Goal: Share content: Share content

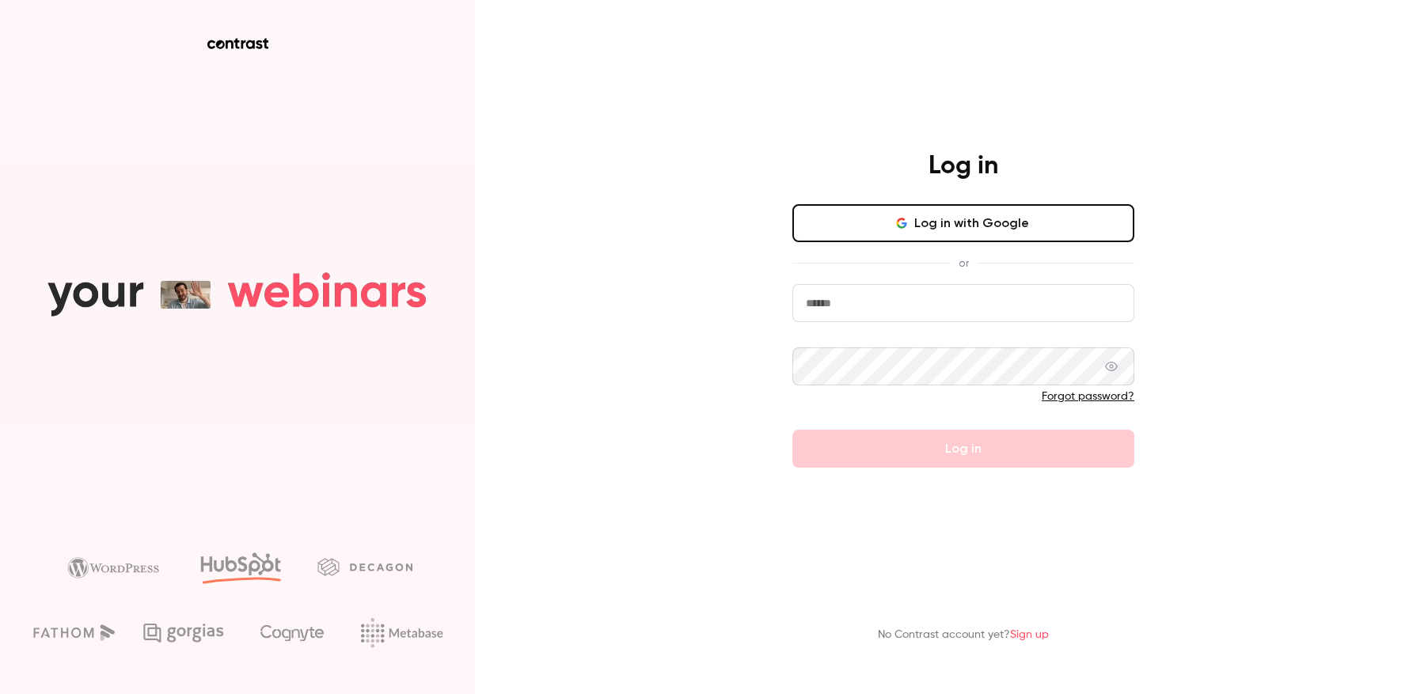
click at [988, 239] on button "Log in with Google" at bounding box center [964, 223] width 342 height 38
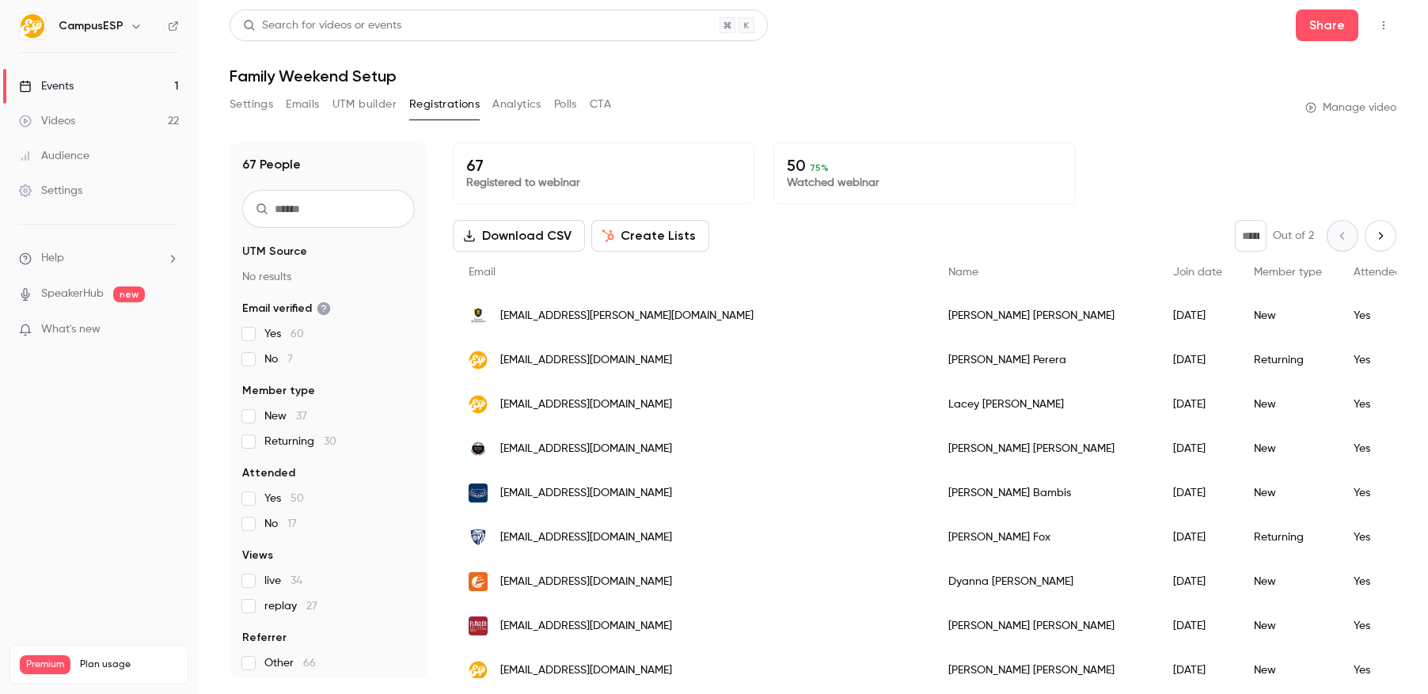
click at [123, 112] on link "Videos 22" at bounding box center [99, 121] width 198 height 35
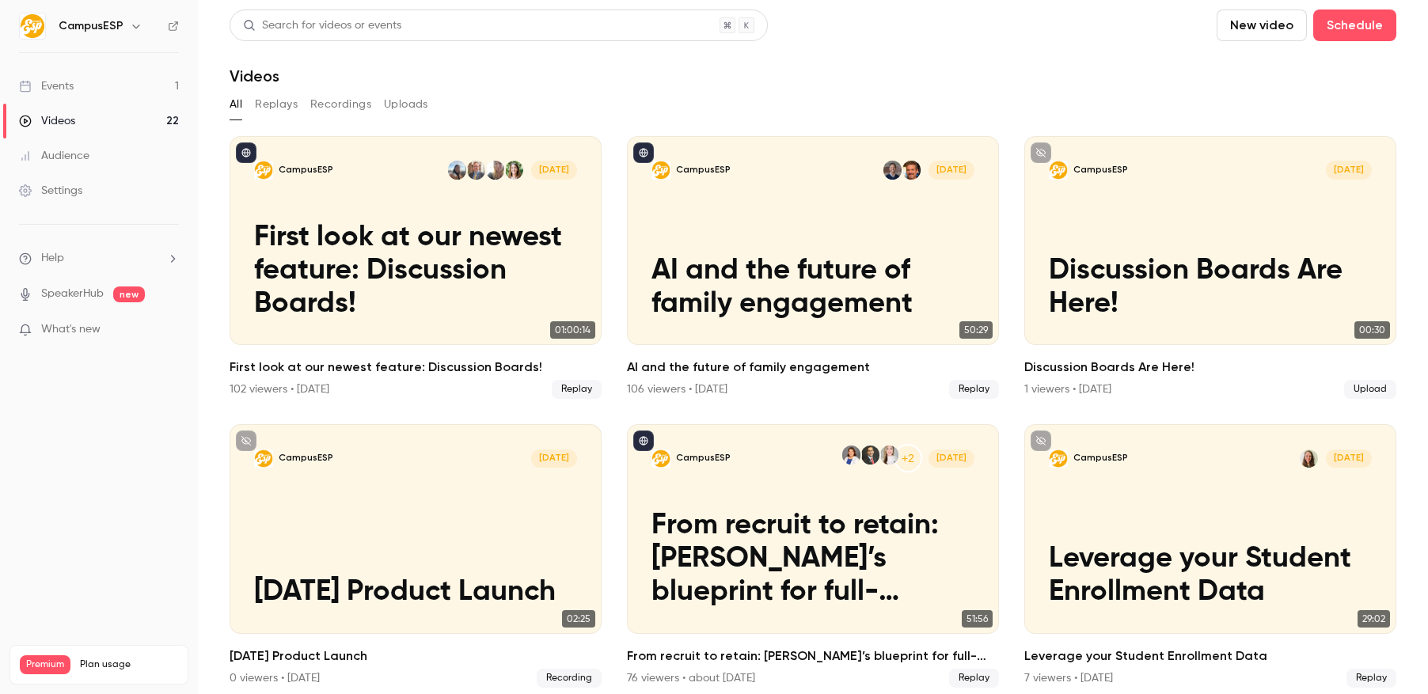
click at [319, 105] on button "Recordings" at bounding box center [340, 104] width 61 height 25
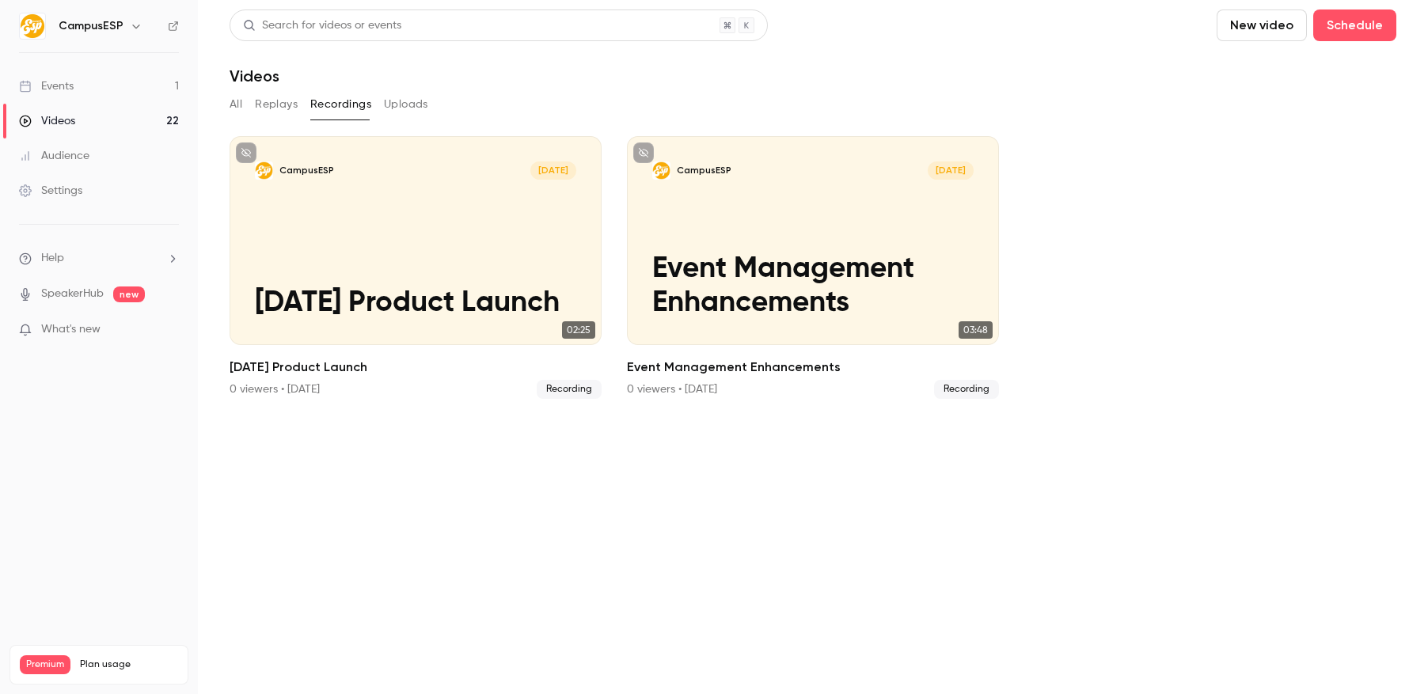
click at [394, 104] on button "Uploads" at bounding box center [406, 104] width 44 height 25
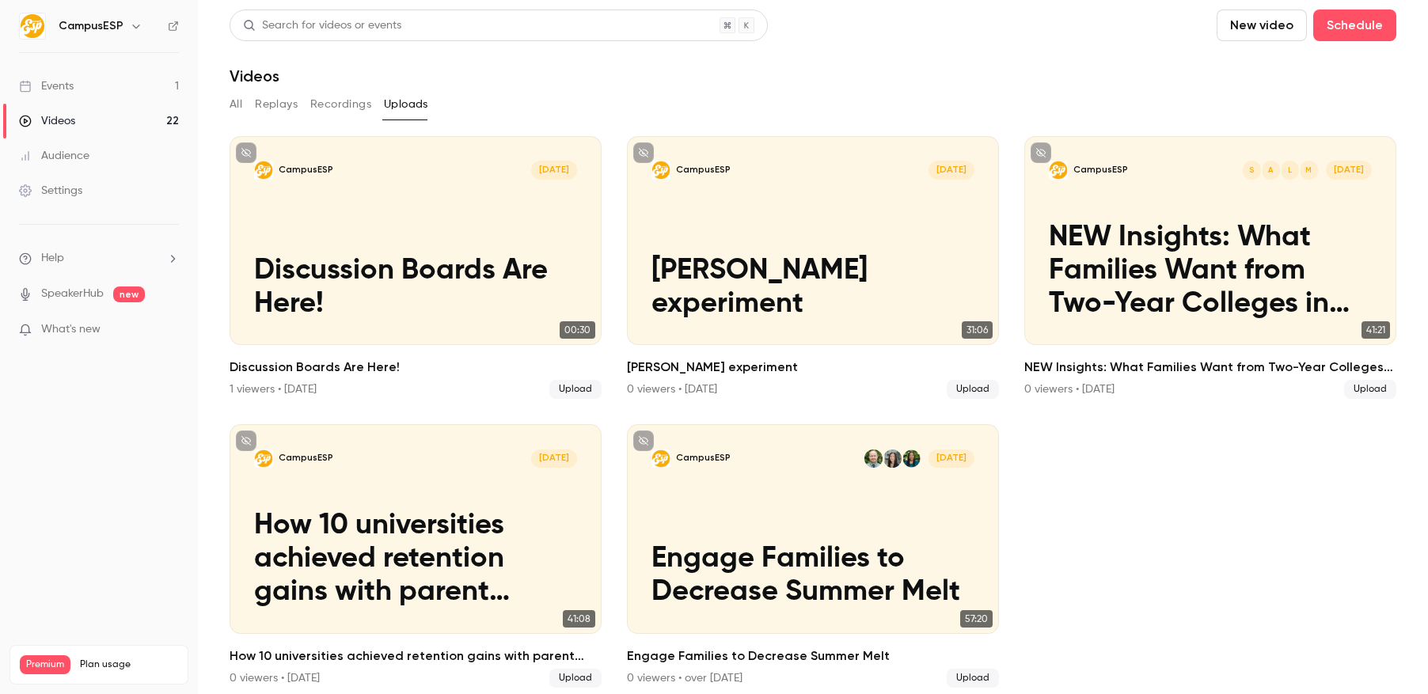
click at [287, 107] on button "Replays" at bounding box center [276, 104] width 43 height 25
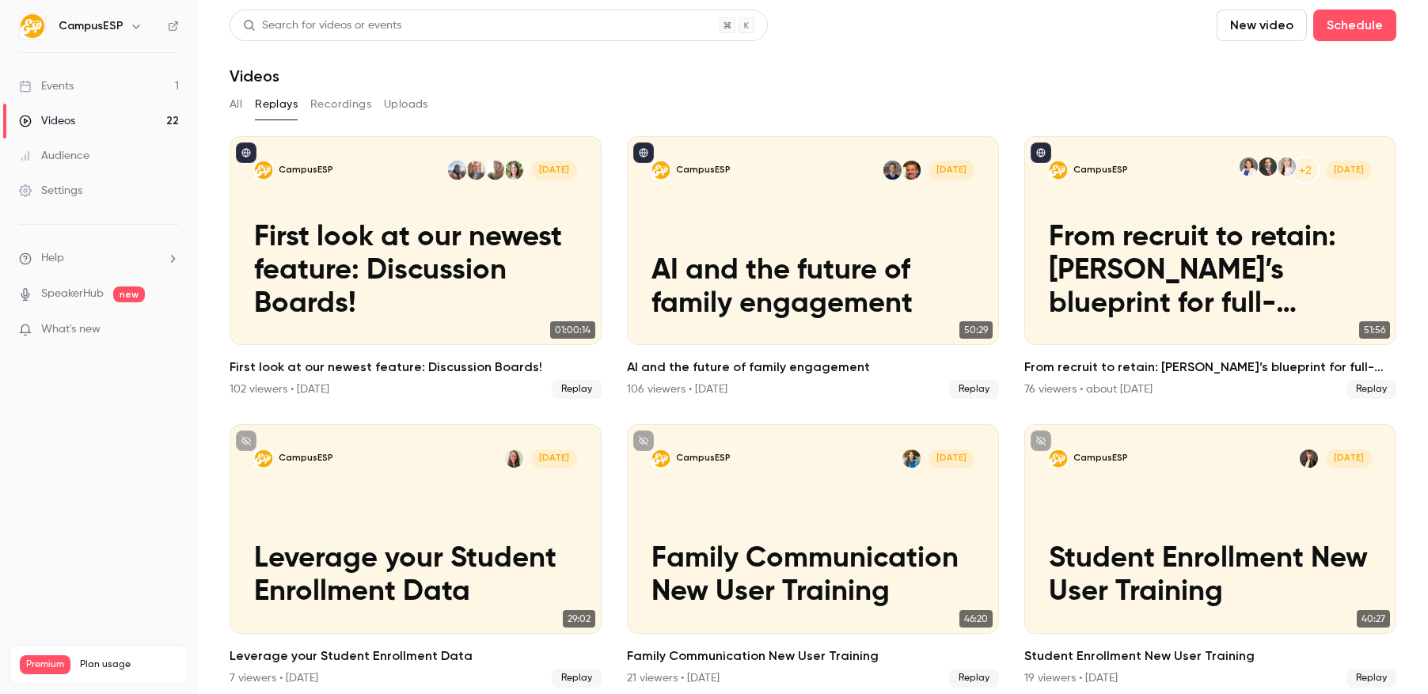
click at [413, 25] on div "Search for videos or events" at bounding box center [499, 26] width 538 height 32
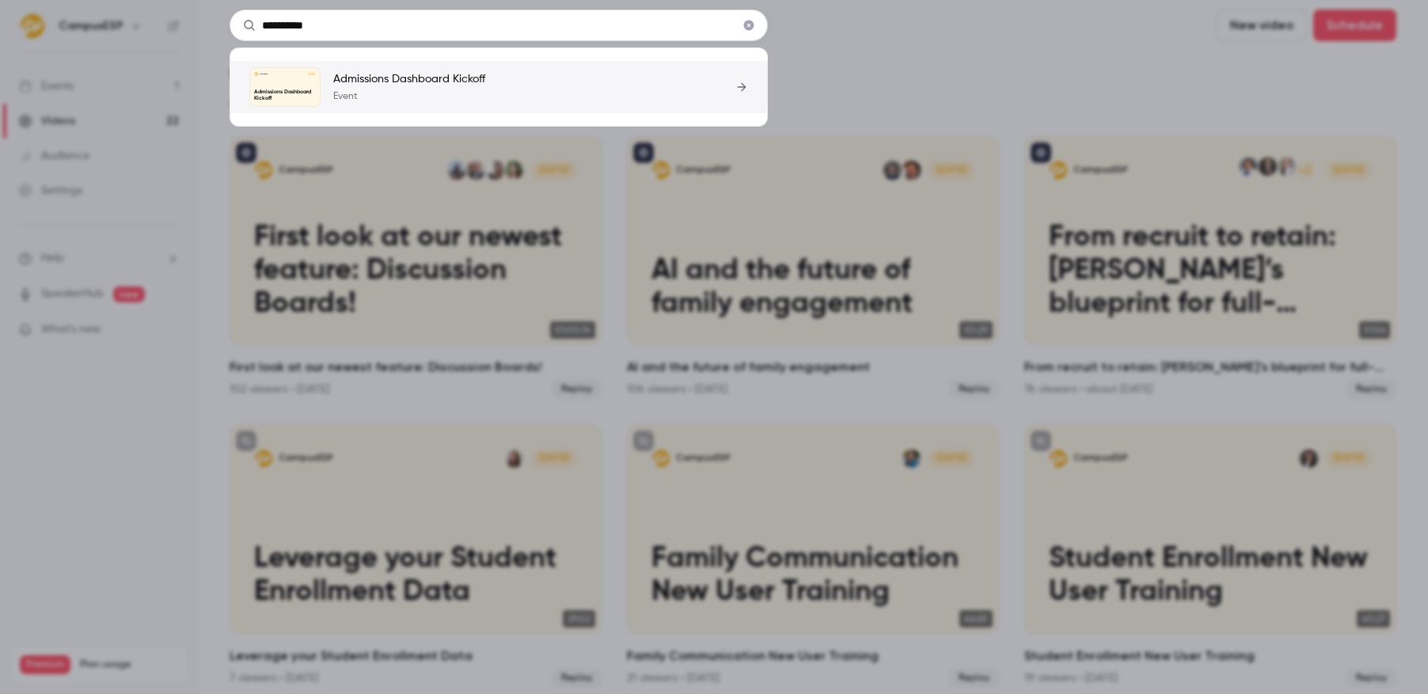
type input "**********"
click at [374, 101] on p "Event" at bounding box center [409, 96] width 152 height 13
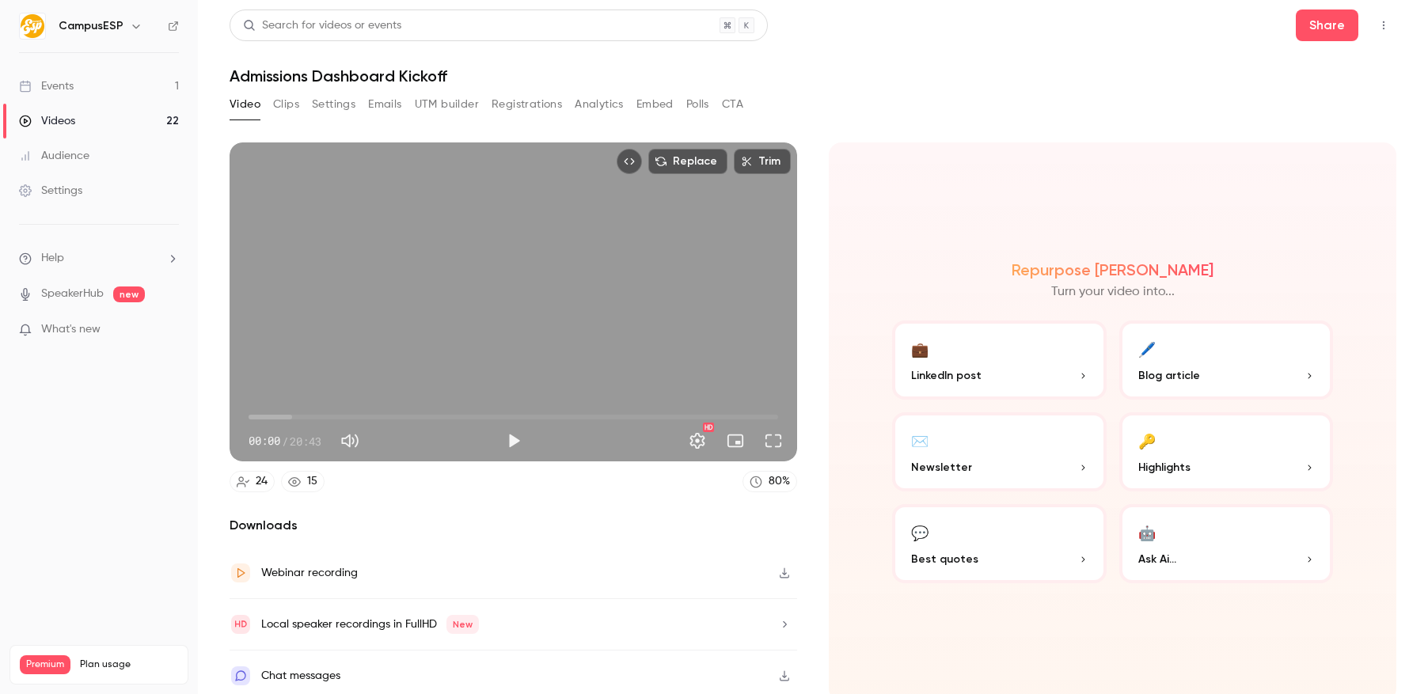
click at [628, 302] on div "Replace Trim 00:00 00:00 / 20:43 HD" at bounding box center [514, 302] width 568 height 319
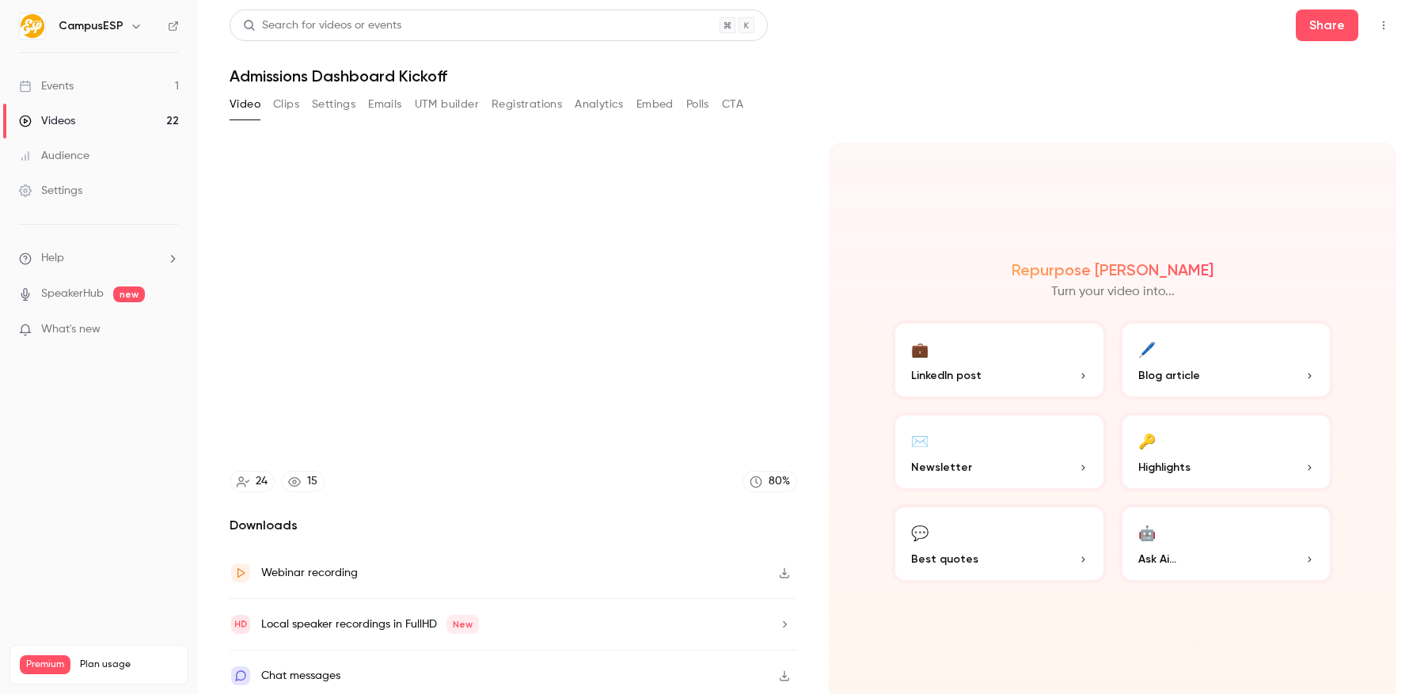
scroll to position [4, 0]
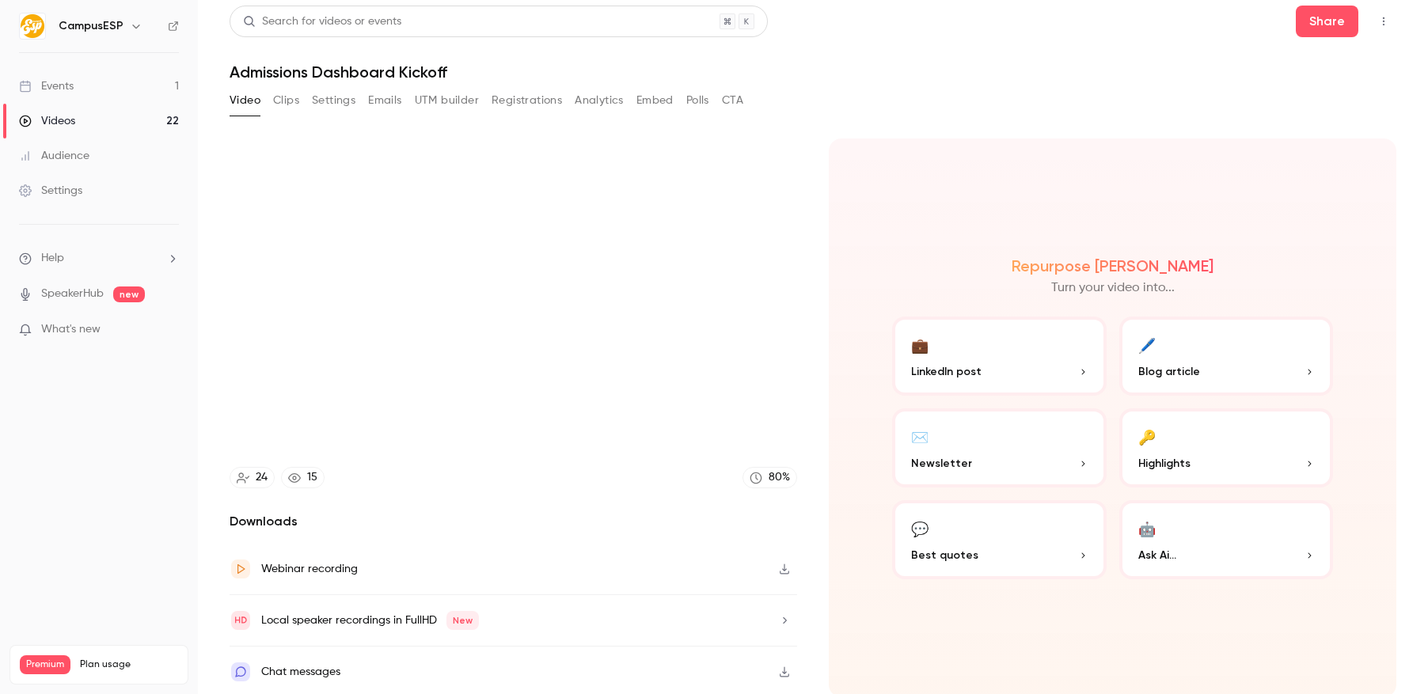
type input "****"
click at [422, 100] on button "UTM builder" at bounding box center [447, 100] width 64 height 25
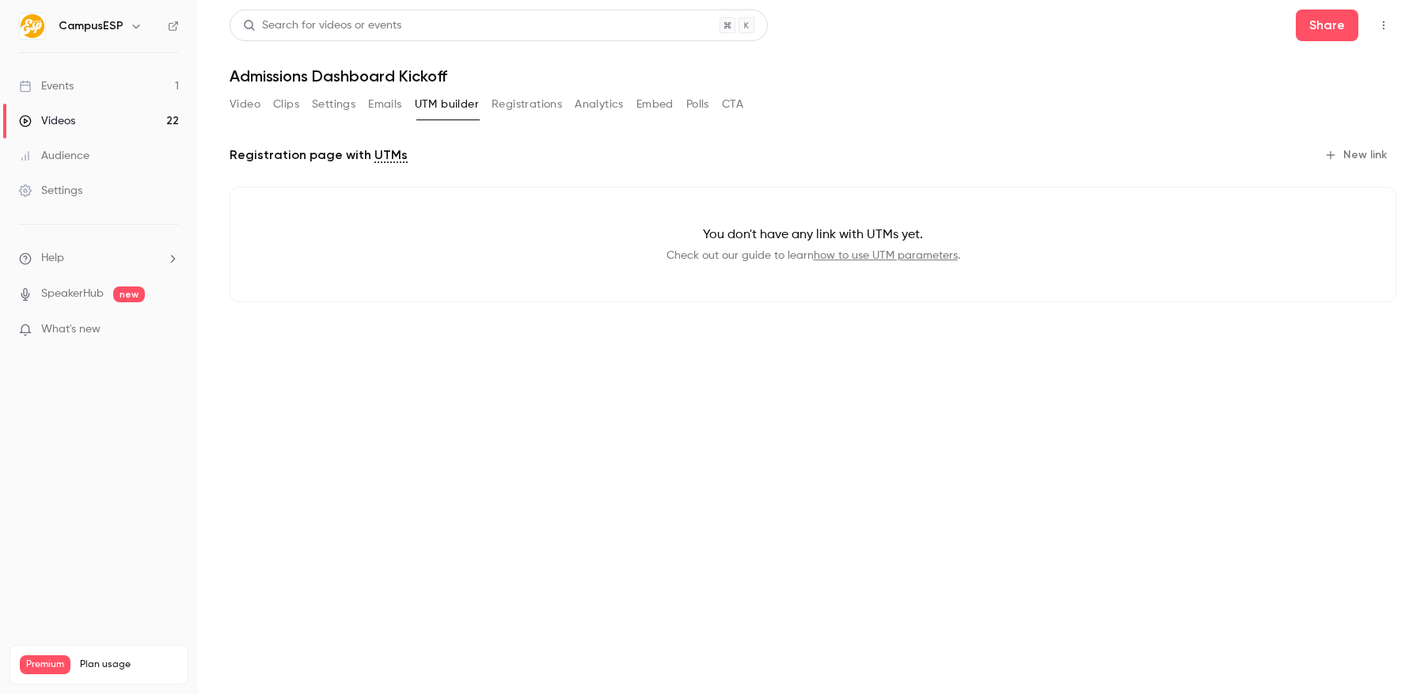
click at [492, 104] on button "Registrations" at bounding box center [527, 104] width 70 height 25
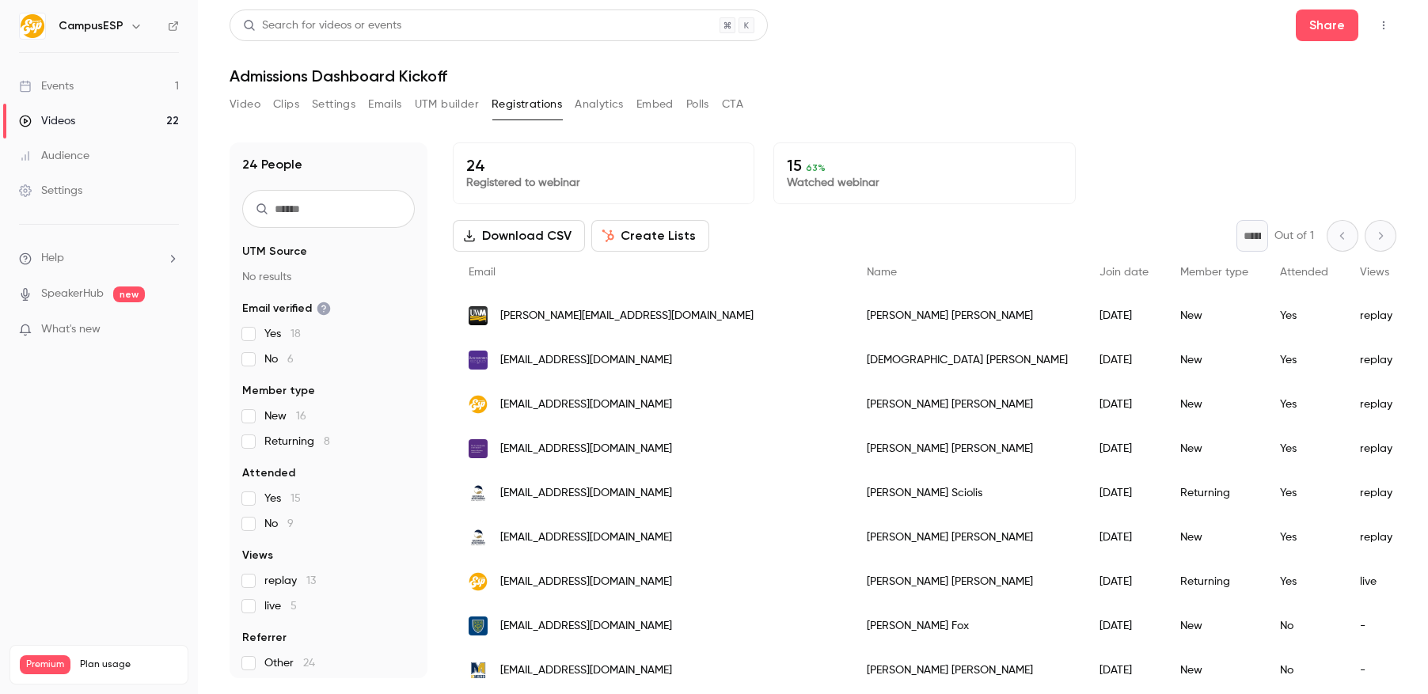
click at [607, 108] on button "Analytics" at bounding box center [599, 104] width 49 height 25
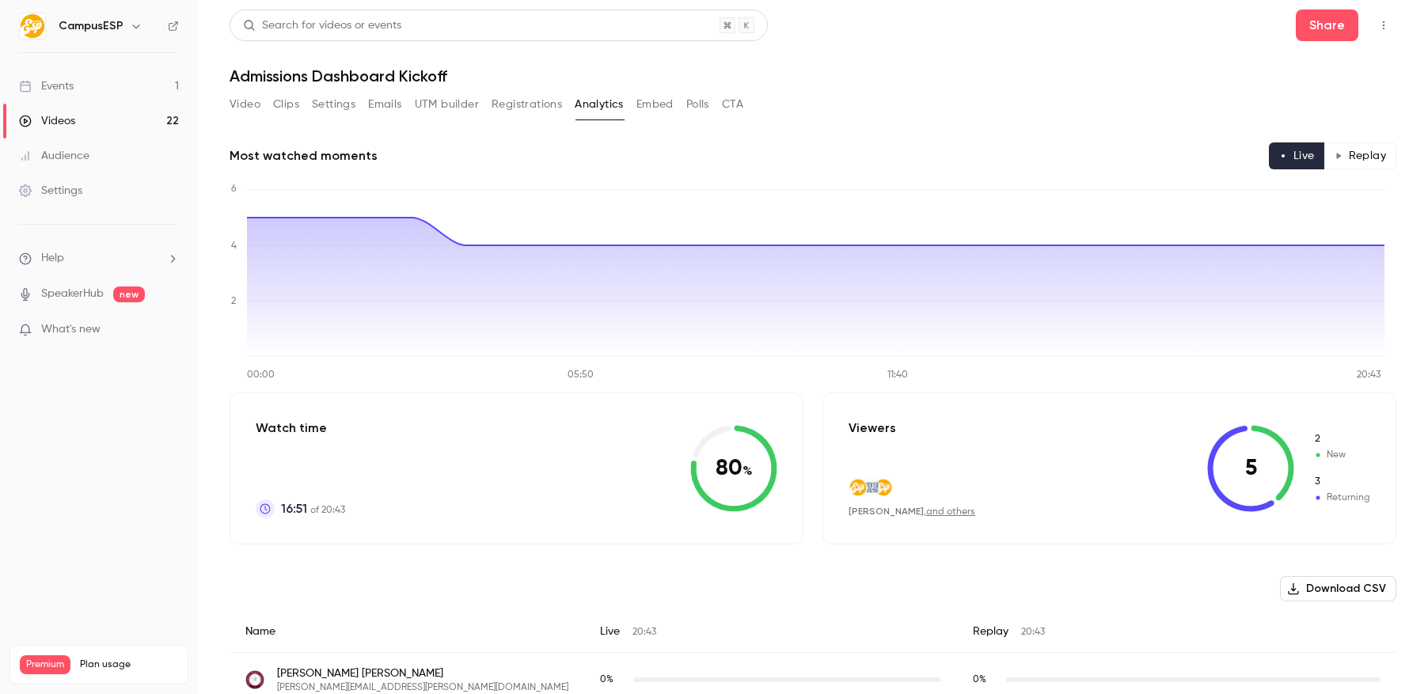
click at [652, 106] on button "Embed" at bounding box center [655, 104] width 37 height 25
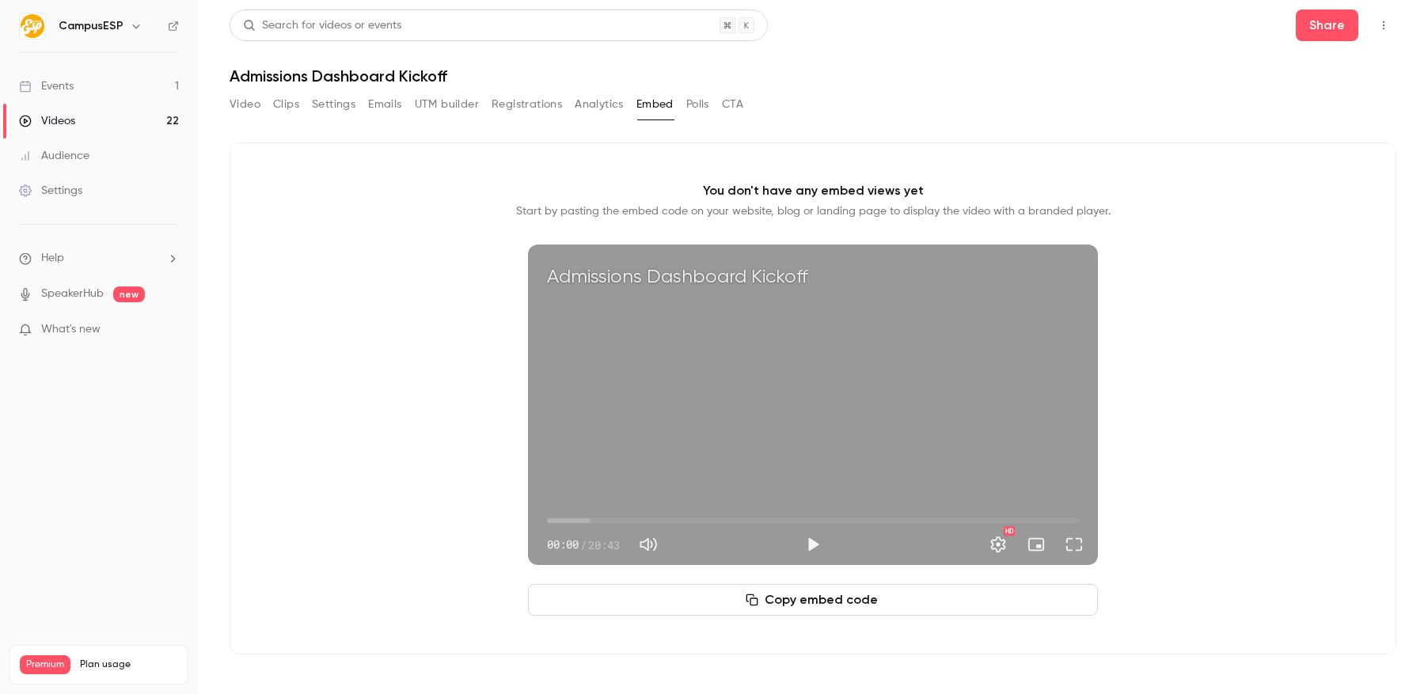
click at [696, 102] on button "Polls" at bounding box center [697, 104] width 23 height 25
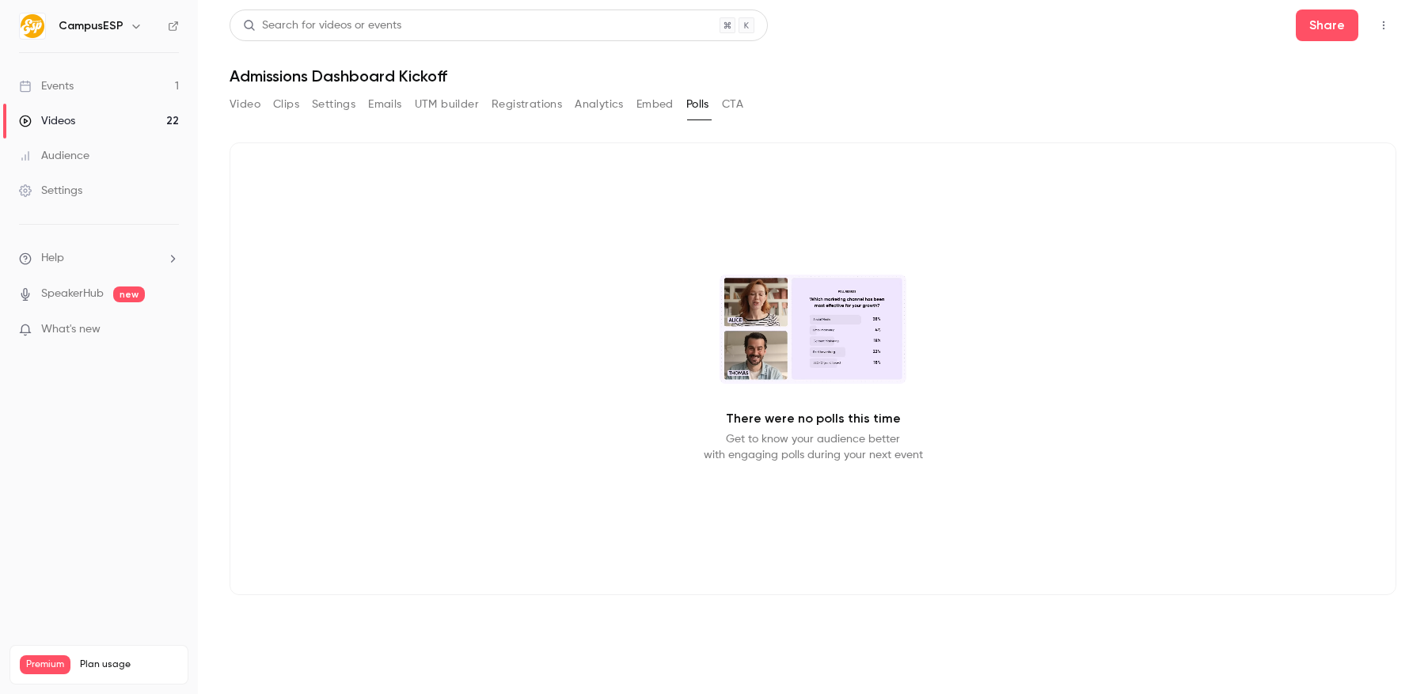
click at [741, 104] on button "CTA" at bounding box center [732, 104] width 21 height 25
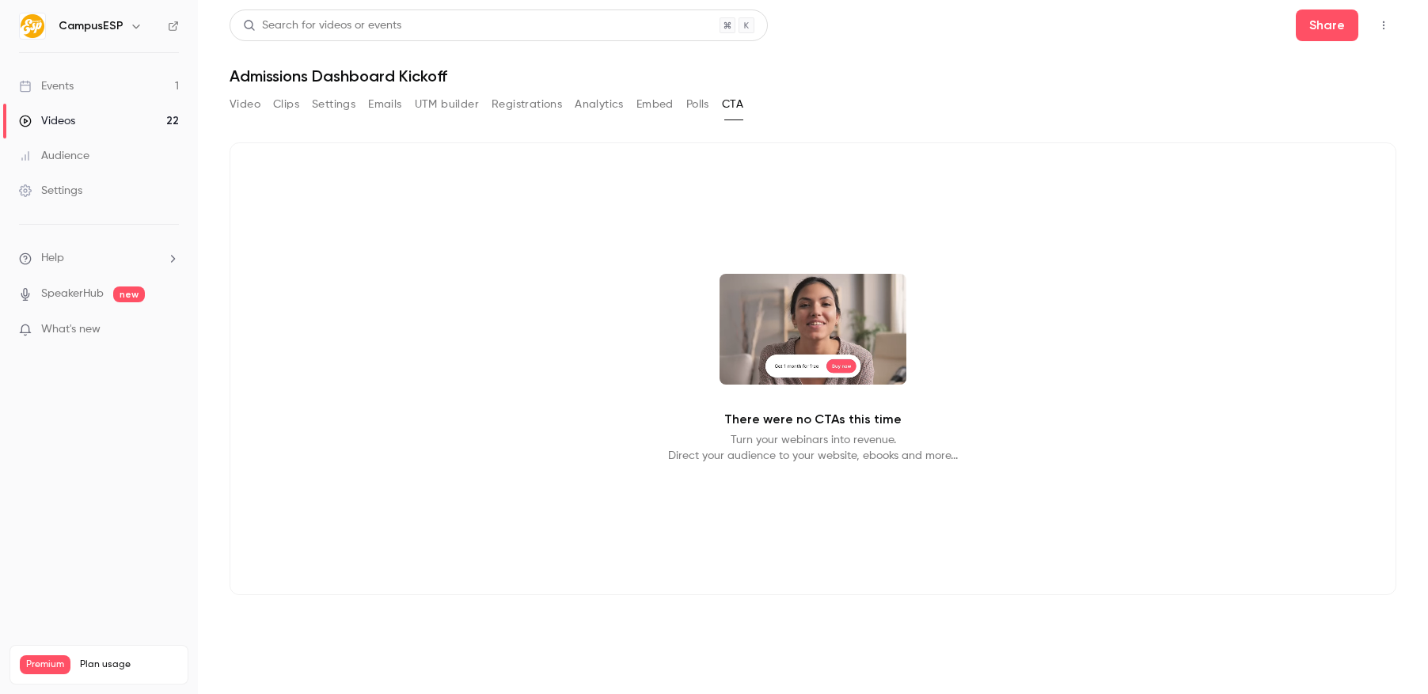
click at [247, 100] on button "Video" at bounding box center [245, 104] width 31 height 25
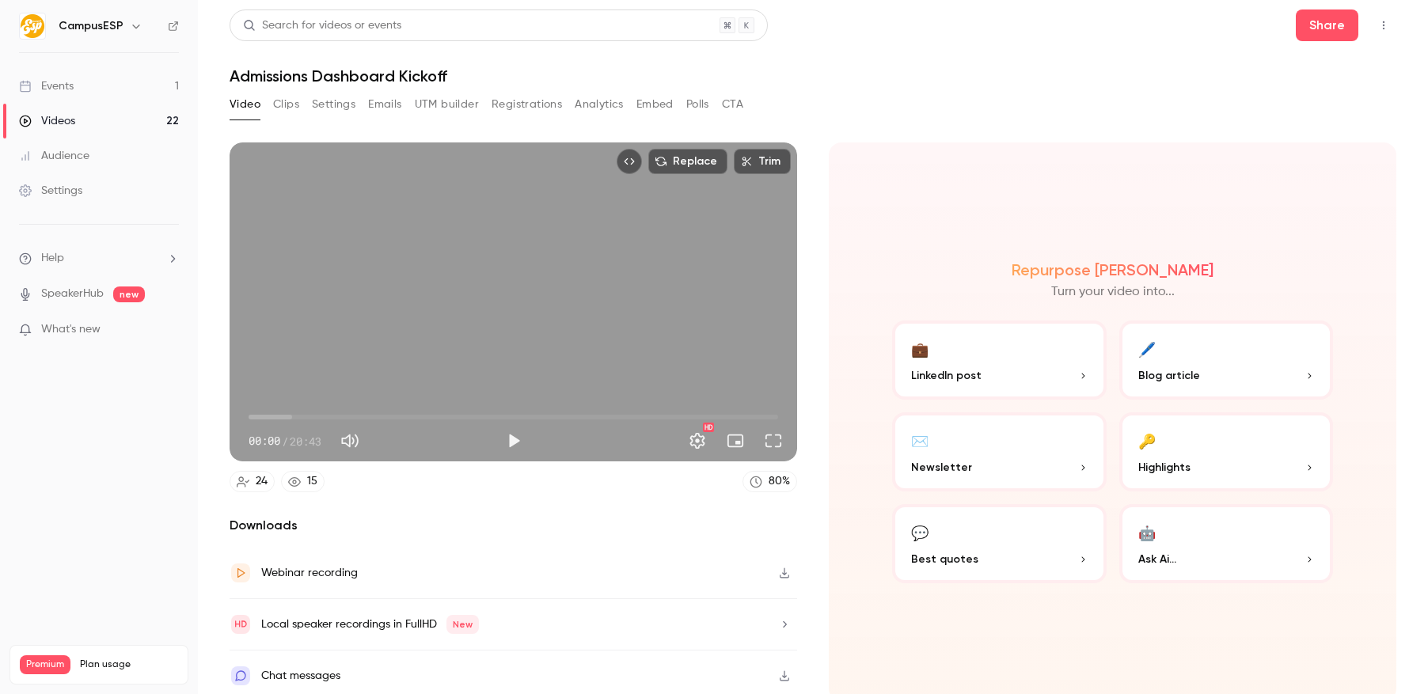
scroll to position [4, 0]
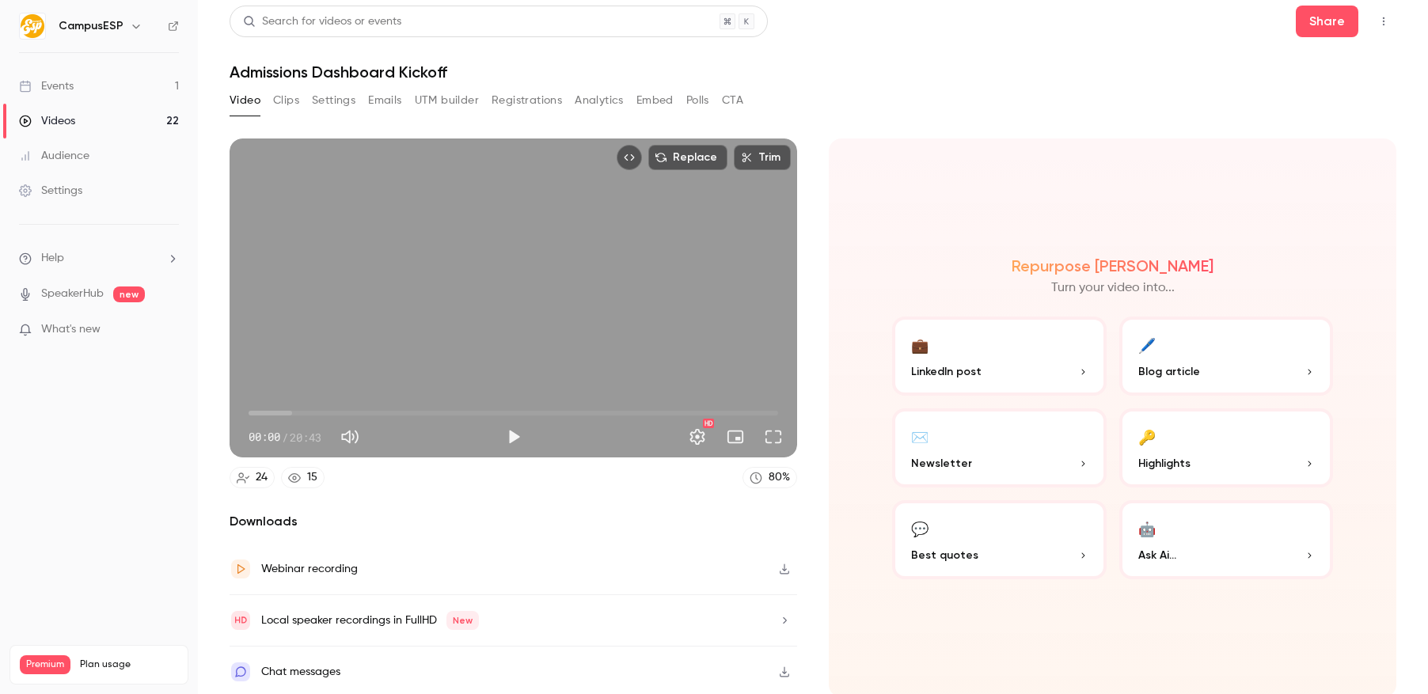
click at [783, 568] on icon "button" at bounding box center [784, 569] width 13 height 11
click at [0, 0] on div "CampusESP Events 1 Videos 22 Audience Settings Help SpeakerHub new What's new P…" at bounding box center [714, 347] width 1428 height 694
click at [738, 489] on div "Replace Trim 00:00 00:00 / 20:43 HD 24 15 80 % Downloads Webinar recording Loca…" at bounding box center [514, 418] width 568 height 559
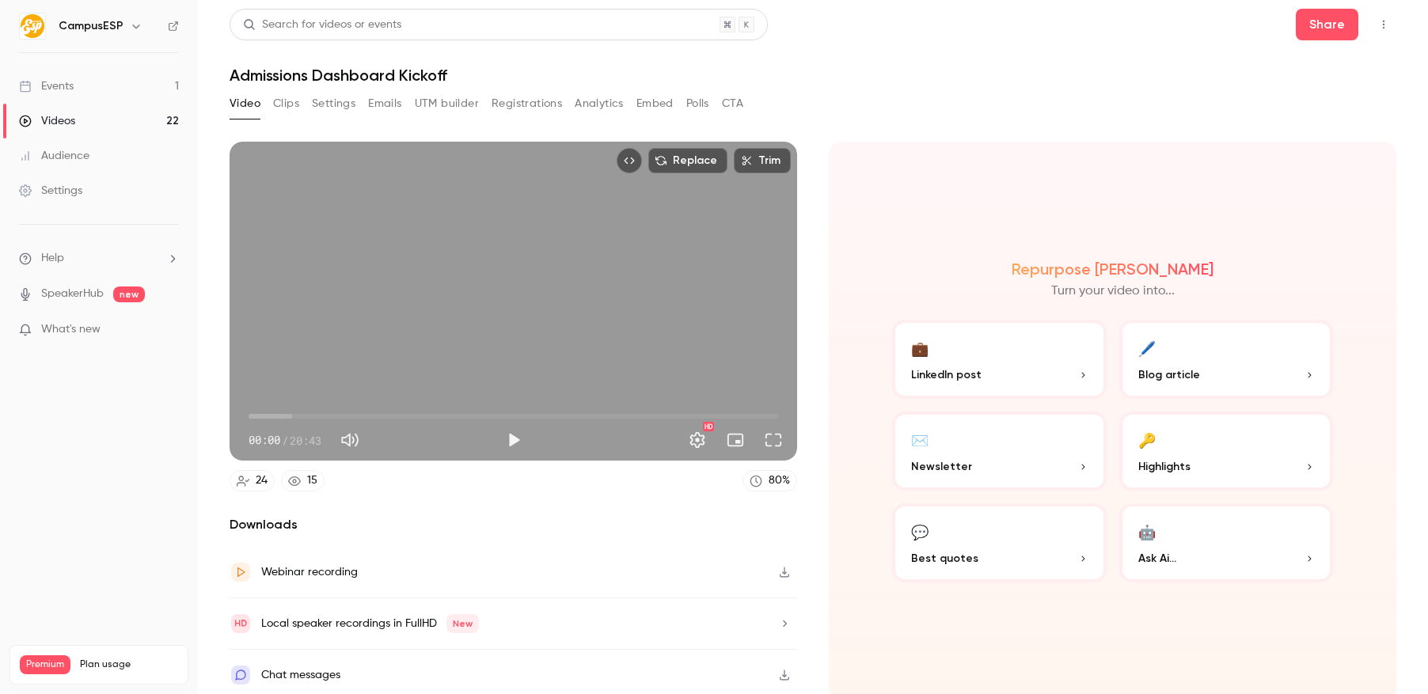
scroll to position [0, 0]
click at [1018, 63] on header "Search for videos or events Share Admissions Dashboard Kickoff" at bounding box center [813, 48] width 1167 height 76
click at [697, 439] on button "Settings" at bounding box center [698, 441] width 32 height 32
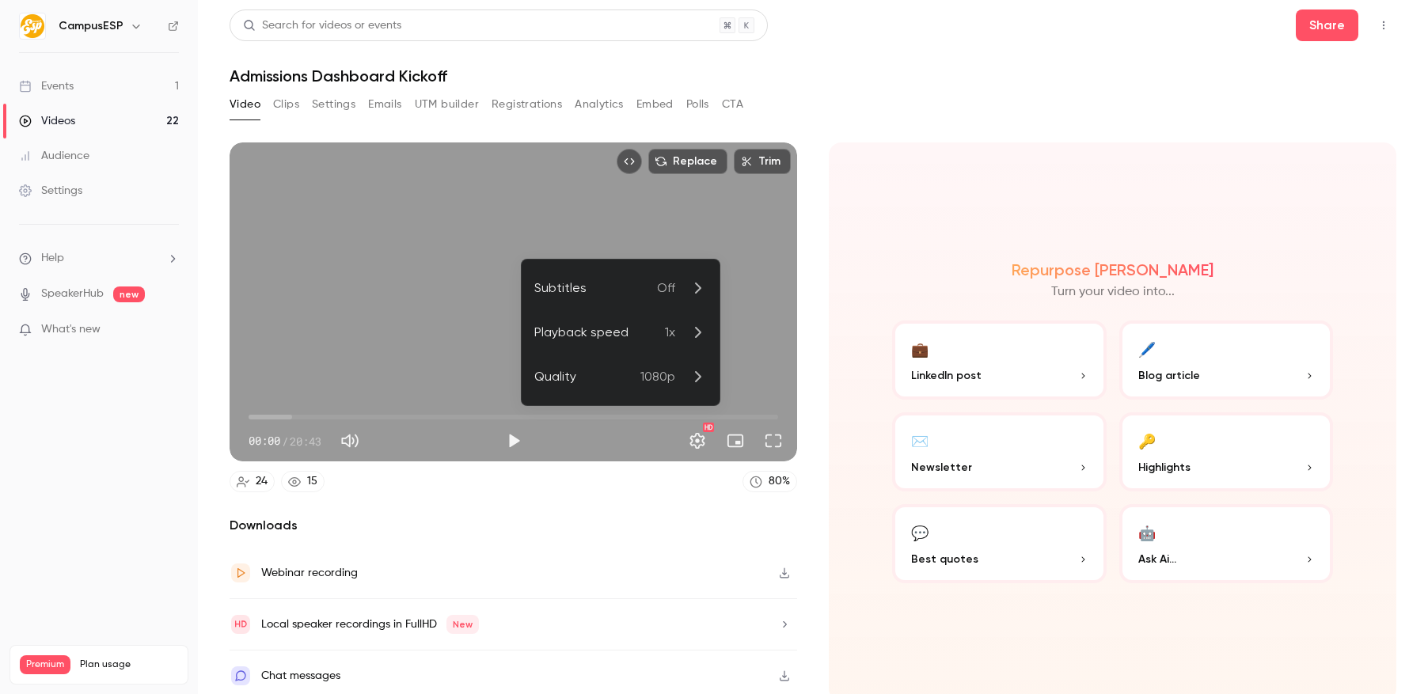
click at [732, 436] on div at bounding box center [714, 347] width 1428 height 694
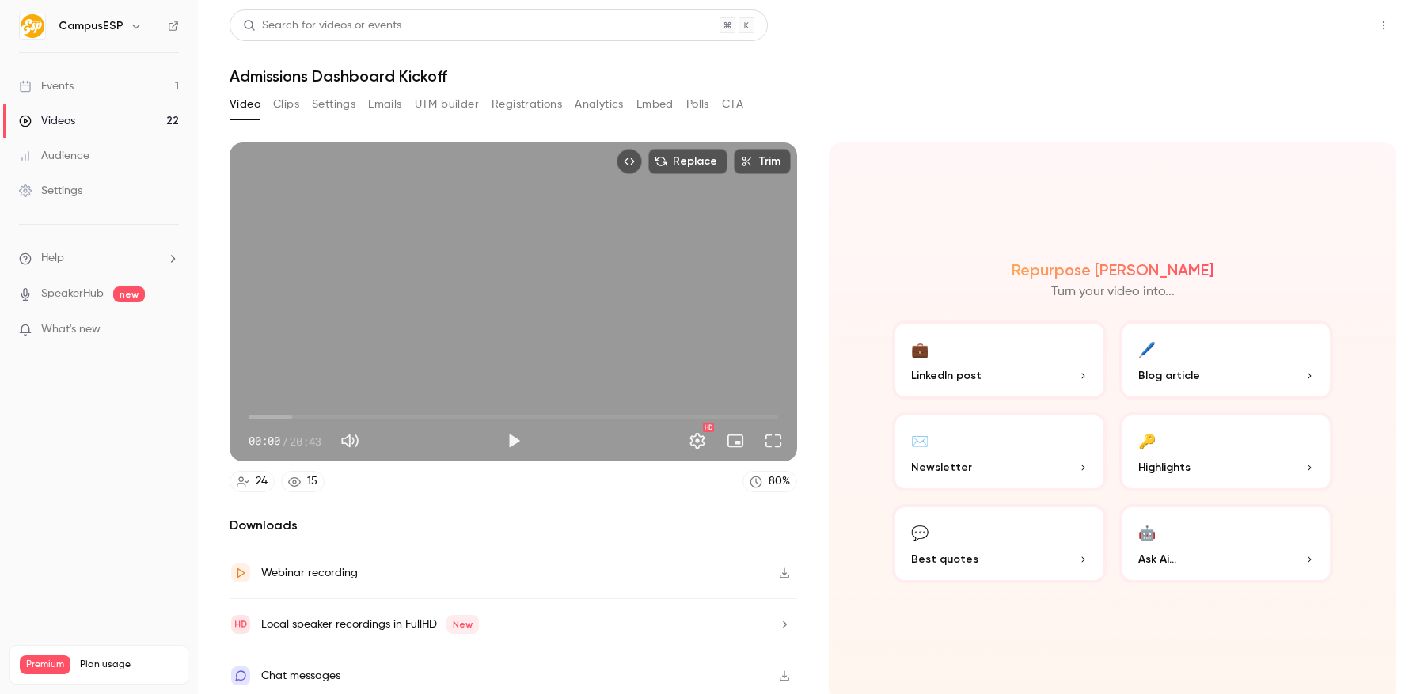
click at [1328, 26] on button "Share" at bounding box center [1327, 26] width 63 height 32
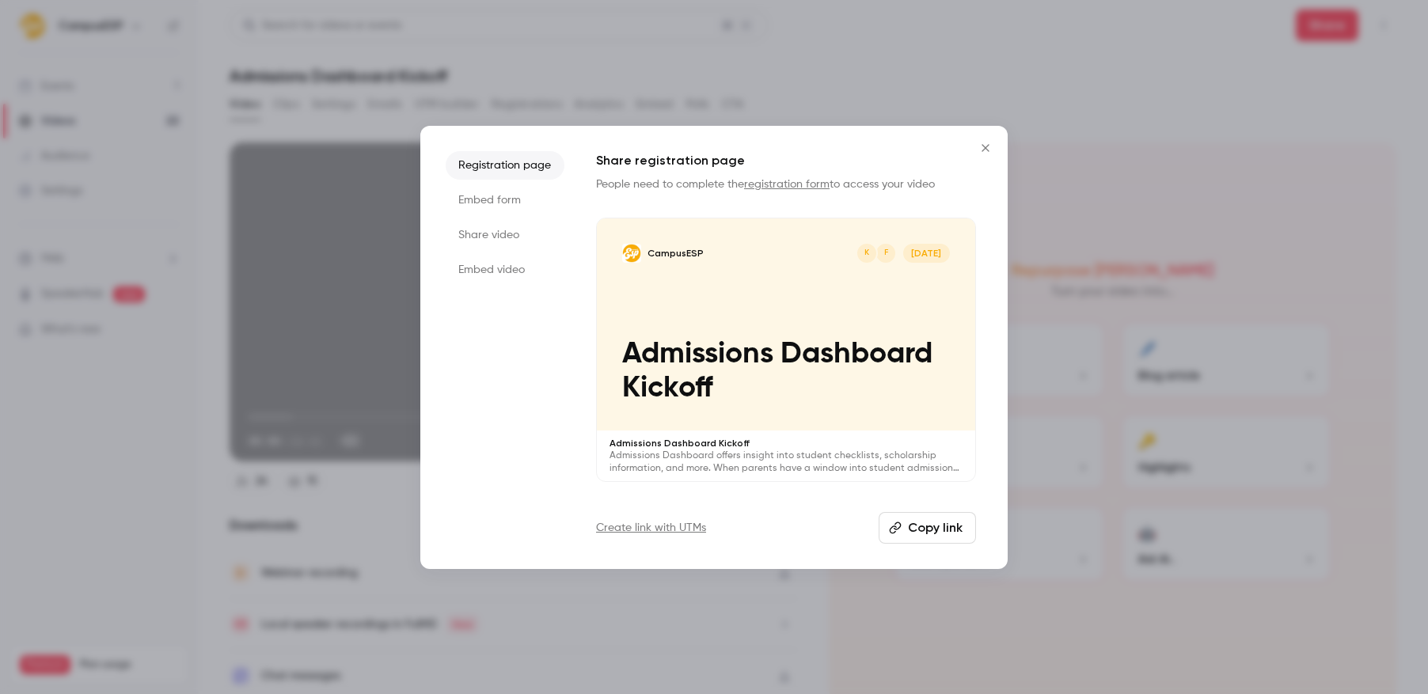
click at [914, 529] on button "Copy link" at bounding box center [927, 528] width 97 height 32
click at [1119, 88] on div at bounding box center [714, 347] width 1428 height 694
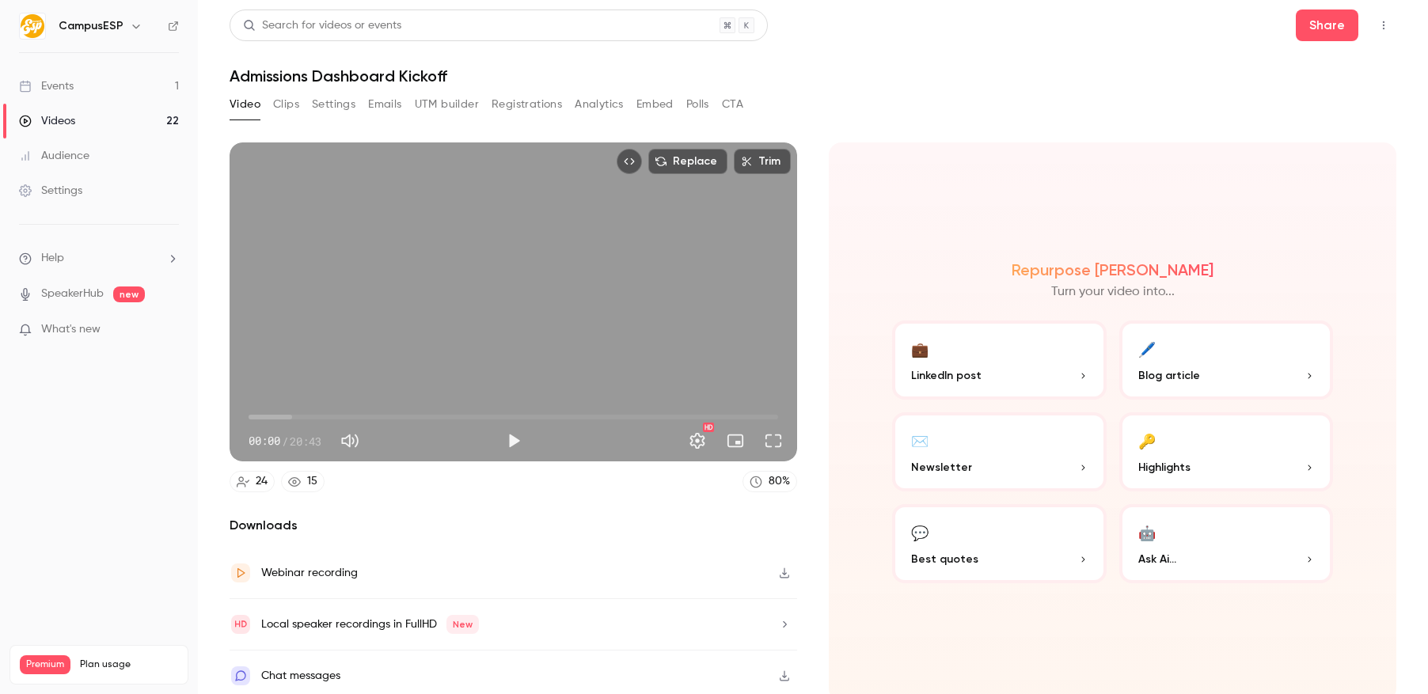
click at [1378, 25] on icon "Top Bar Actions" at bounding box center [1384, 25] width 13 height 11
click at [1311, 7] on div at bounding box center [714, 347] width 1428 height 694
click at [1318, 31] on button "Share" at bounding box center [1327, 26] width 63 height 32
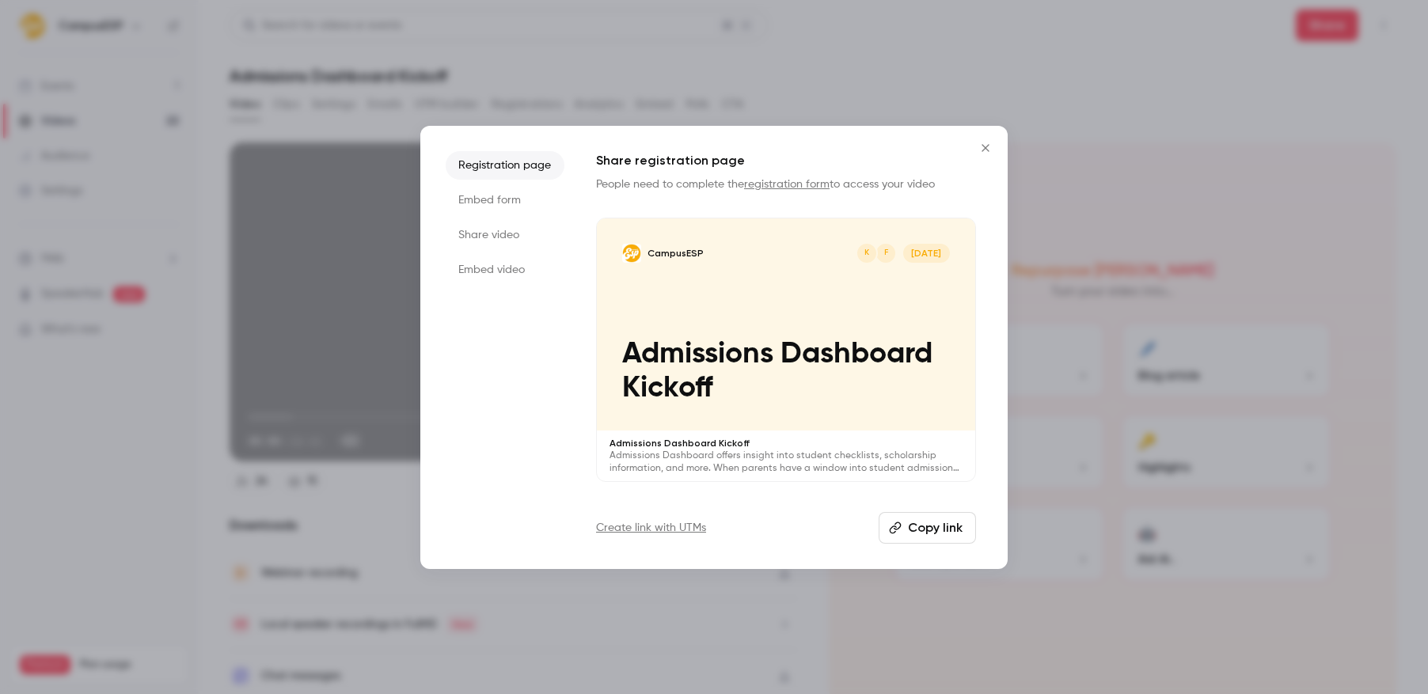
click at [930, 532] on button "Copy link" at bounding box center [927, 528] width 97 height 32
